Goal: Navigation & Orientation: Go to known website

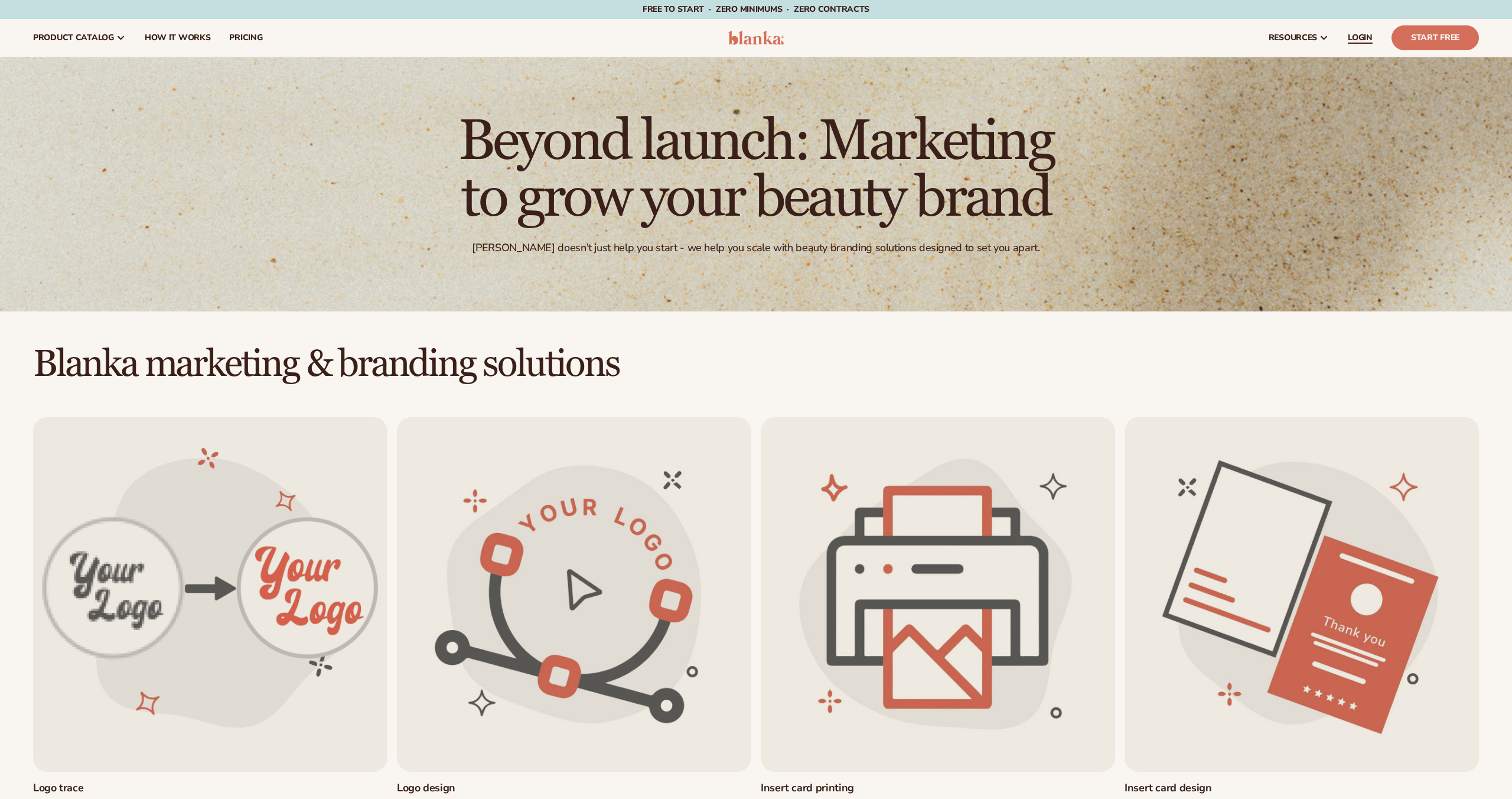
click at [1357, 46] on link "LOGIN" at bounding box center [1360, 38] width 43 height 38
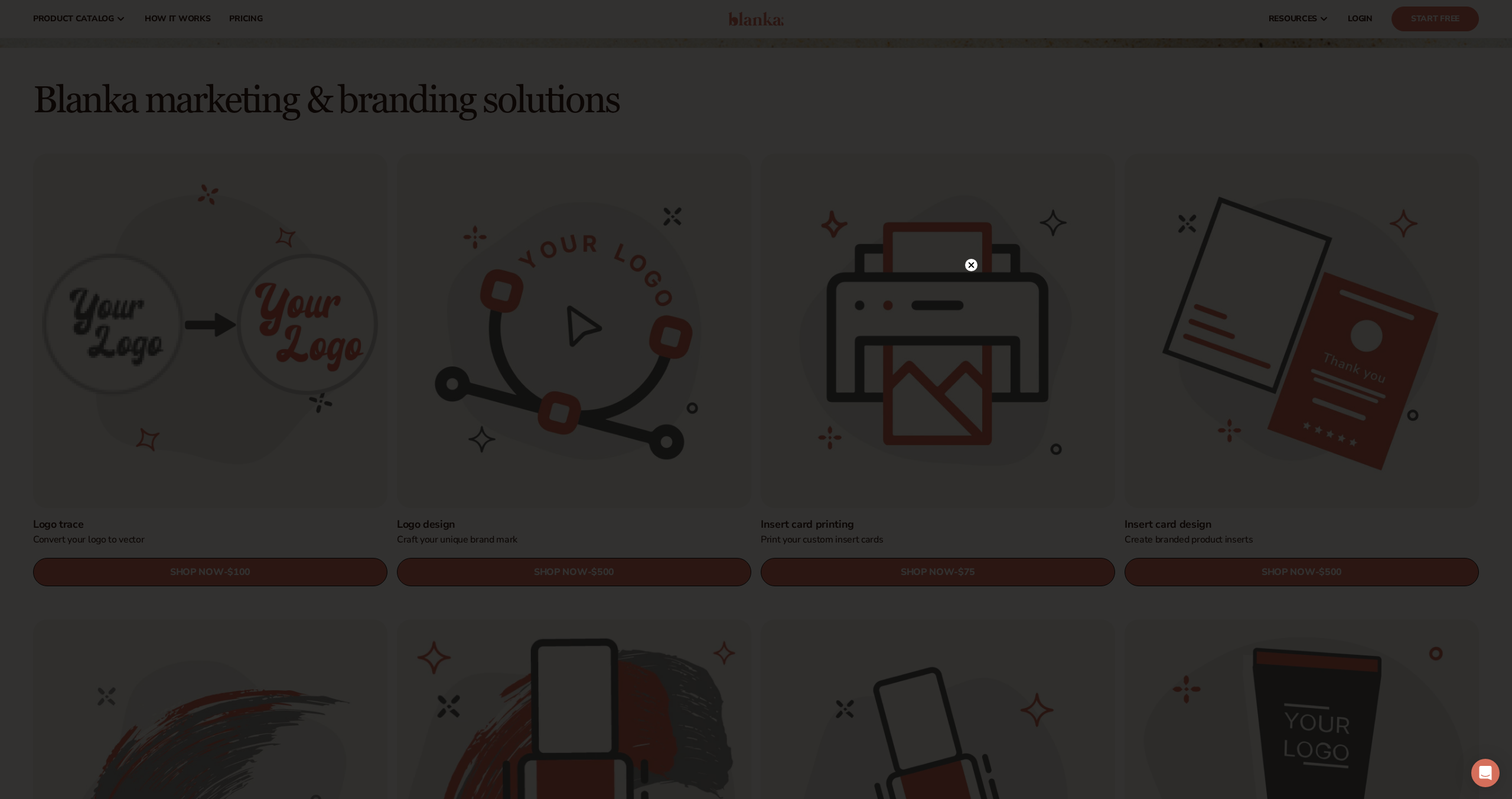
scroll to position [262, 0]
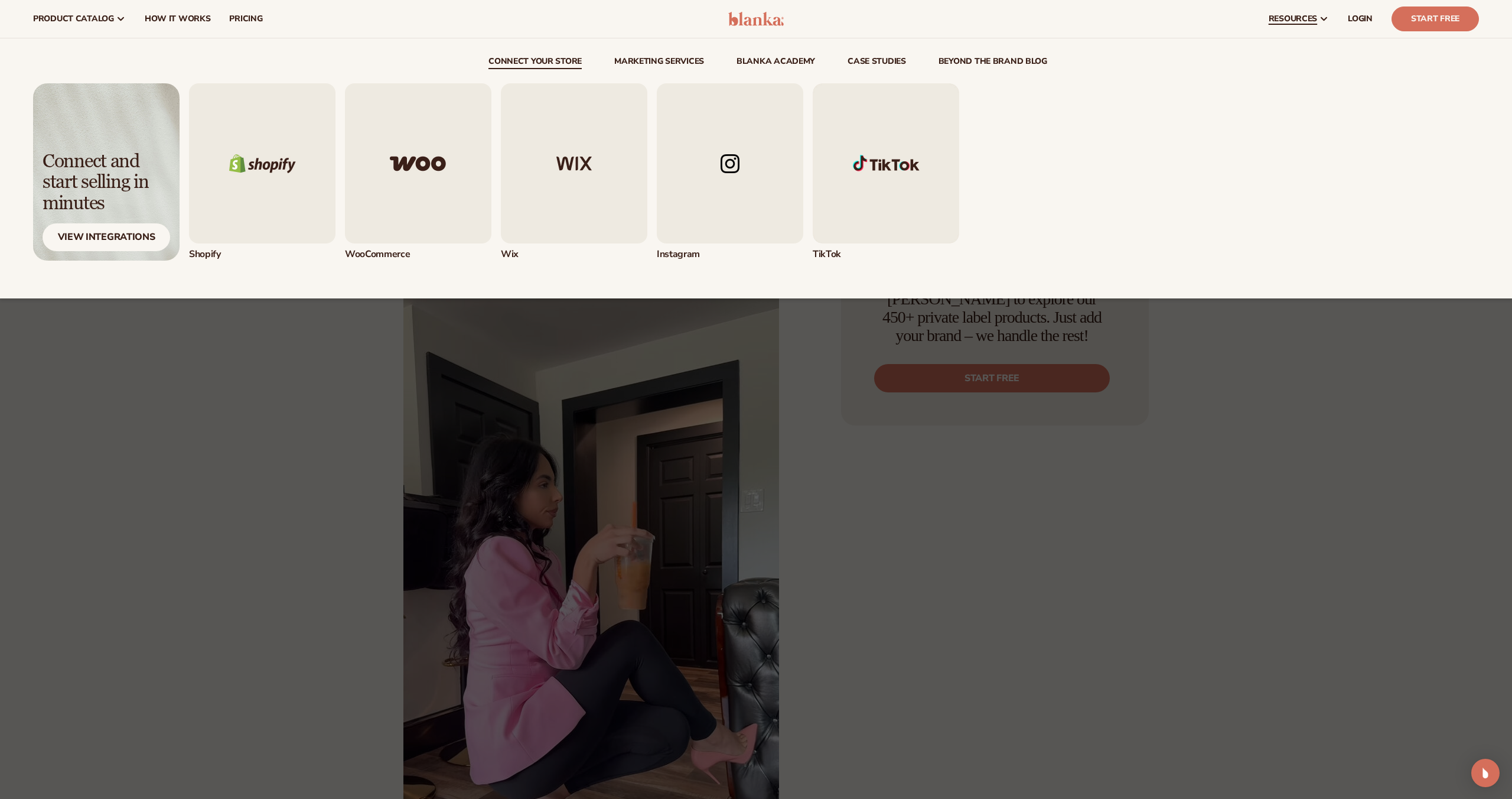
scroll to position [8821, 0]
